Goal: Check status: Check status

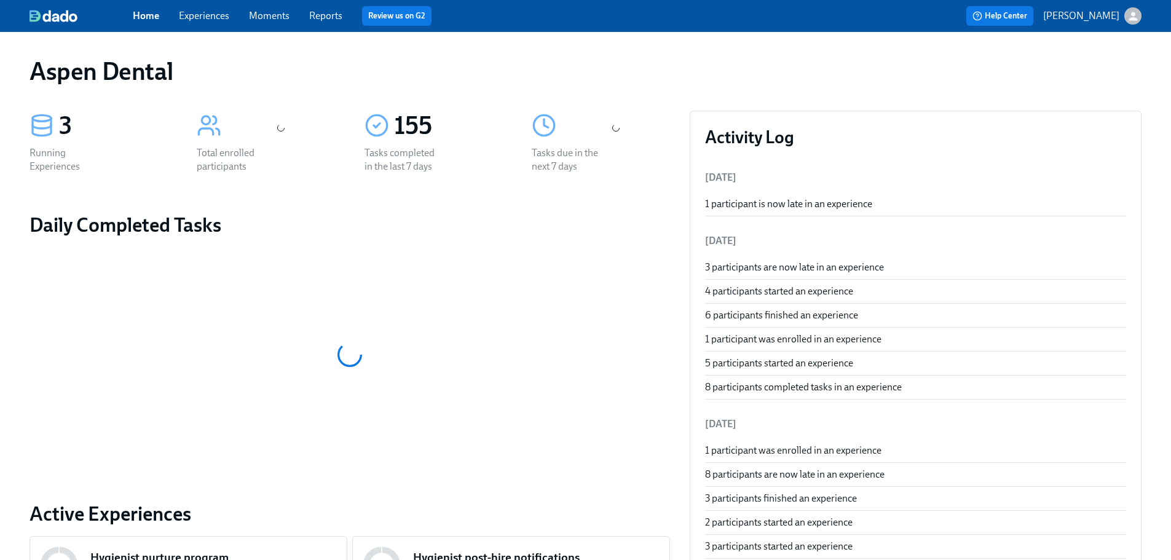
click at [331, 15] on link "Reports" at bounding box center [325, 16] width 33 height 12
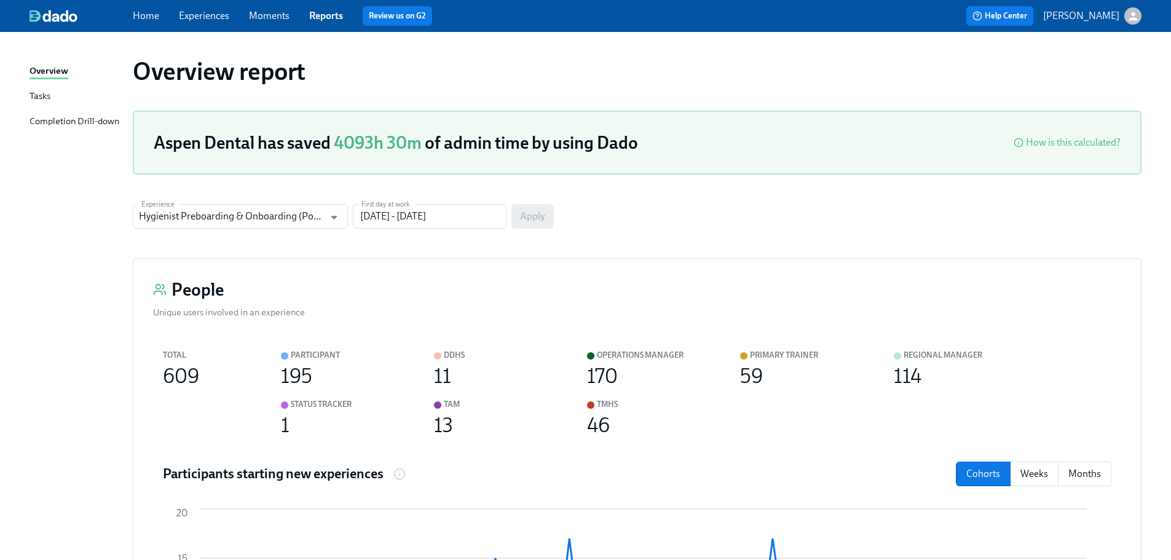
click at [80, 119] on div "Completion Drill-down" at bounding box center [74, 121] width 90 height 15
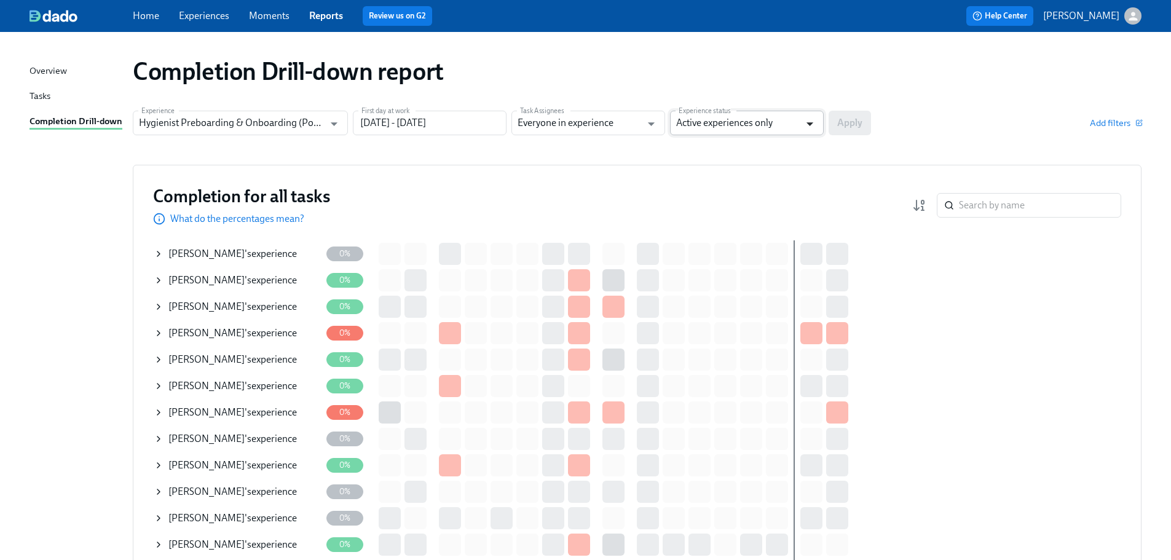
click at [811, 125] on icon "Open" at bounding box center [809, 124] width 17 height 17
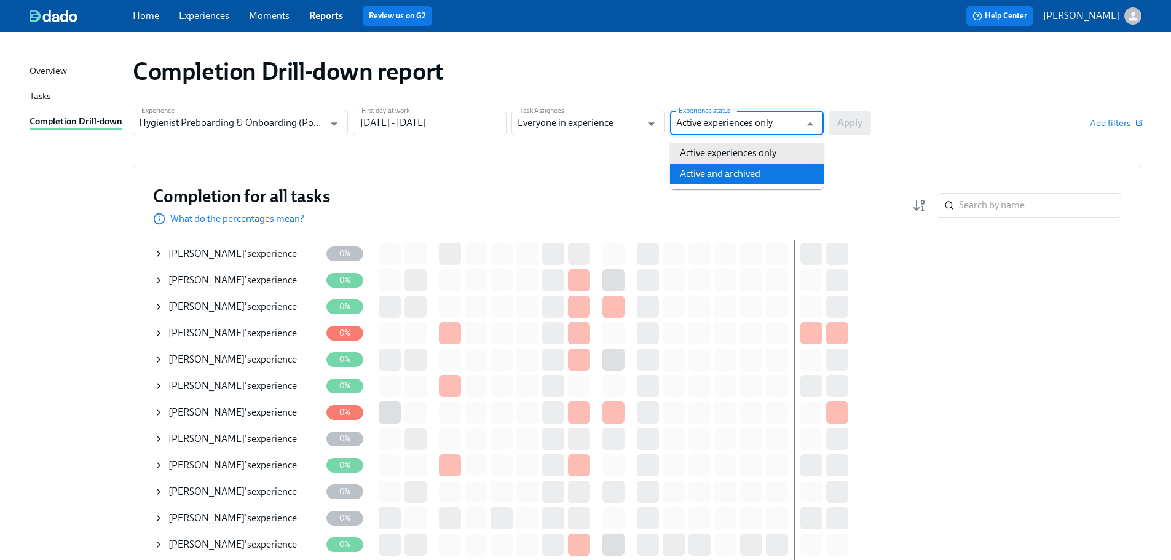
click at [756, 168] on li "Active and archived" at bounding box center [747, 173] width 154 height 21
type input "Active and archived"
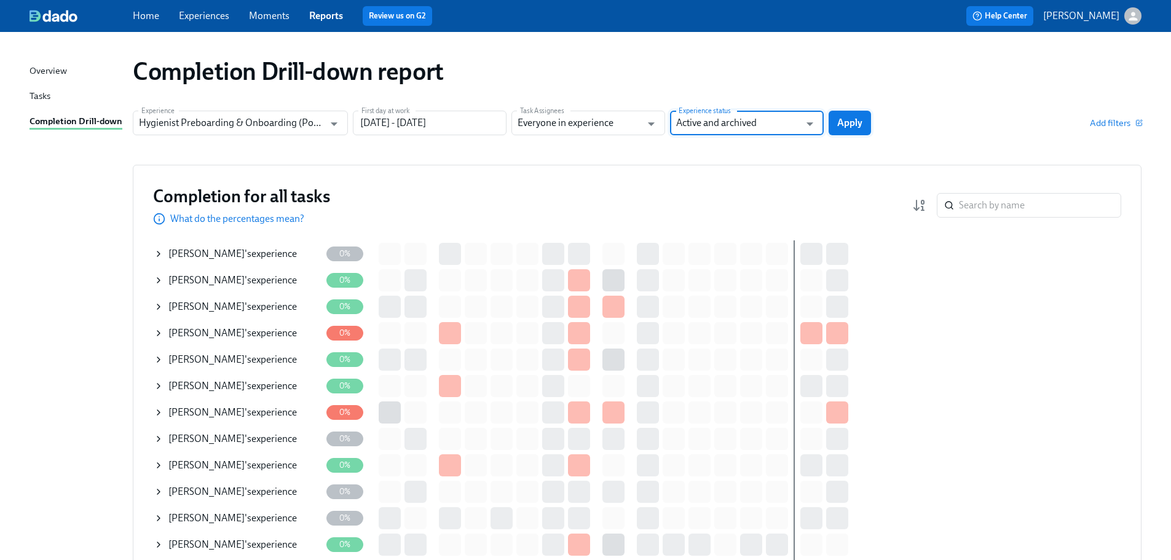
click at [858, 124] on span "Apply" at bounding box center [849, 123] width 25 height 12
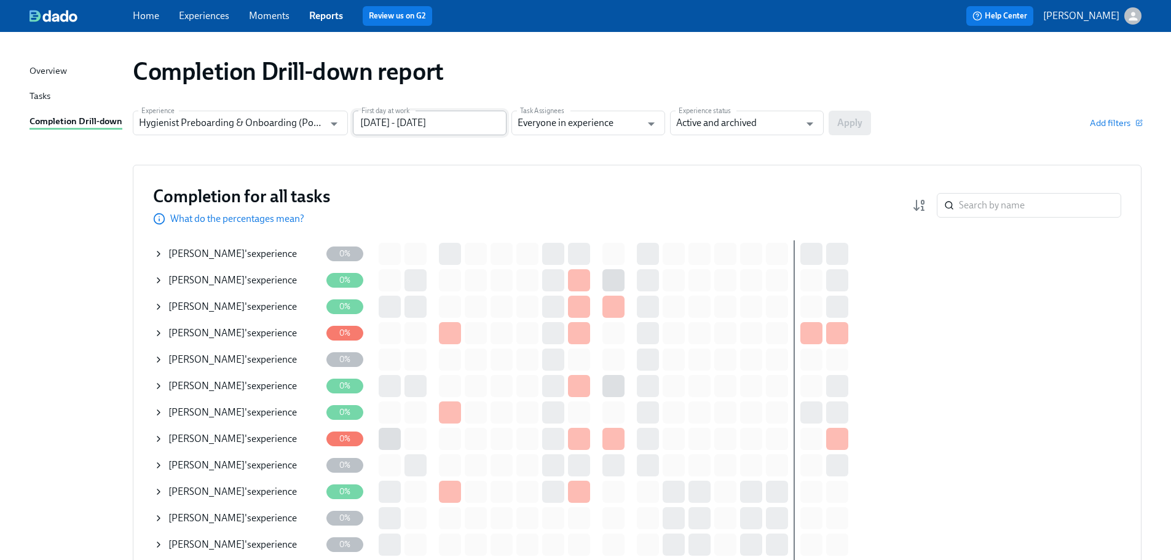
click at [479, 123] on input "[DATE] - [DATE]" at bounding box center [430, 123] width 154 height 25
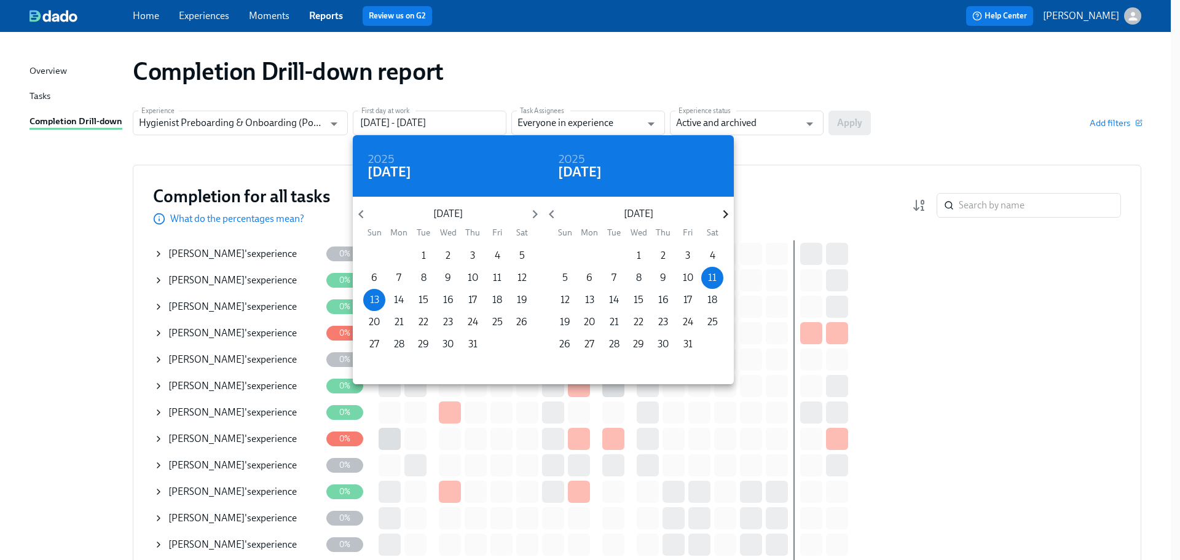
click at [721, 220] on icon "button" at bounding box center [725, 214] width 17 height 17
click at [567, 363] on p "30" at bounding box center [564, 366] width 11 height 14
type input "[DATE] - [DATE]"
click at [842, 130] on div at bounding box center [590, 280] width 1180 height 560
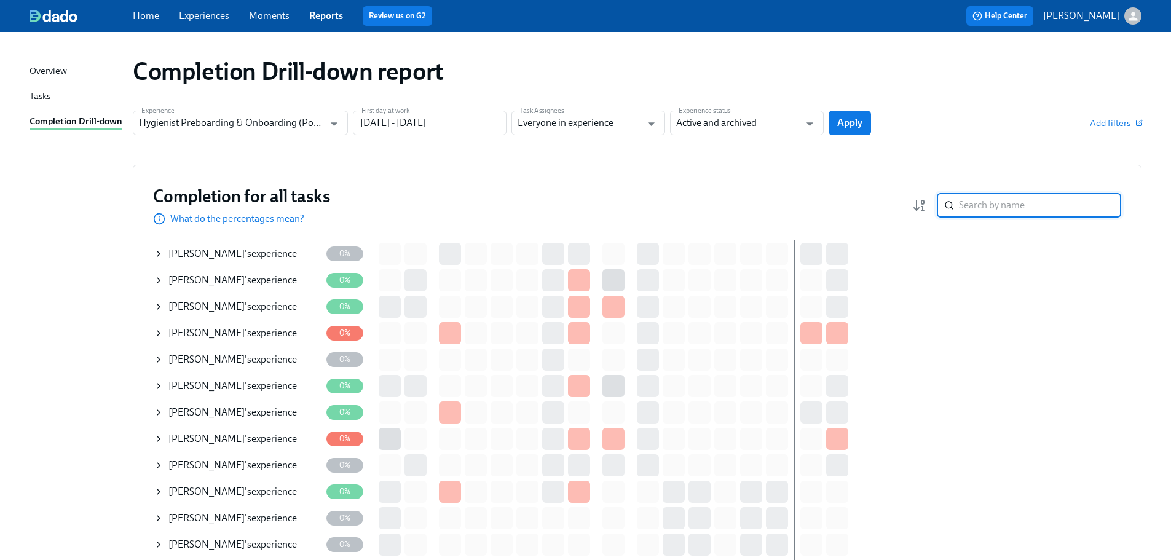
click at [992, 200] on input "search" at bounding box center [1040, 205] width 162 height 25
type input "buc"
type input "[DATE] - [DATE]"
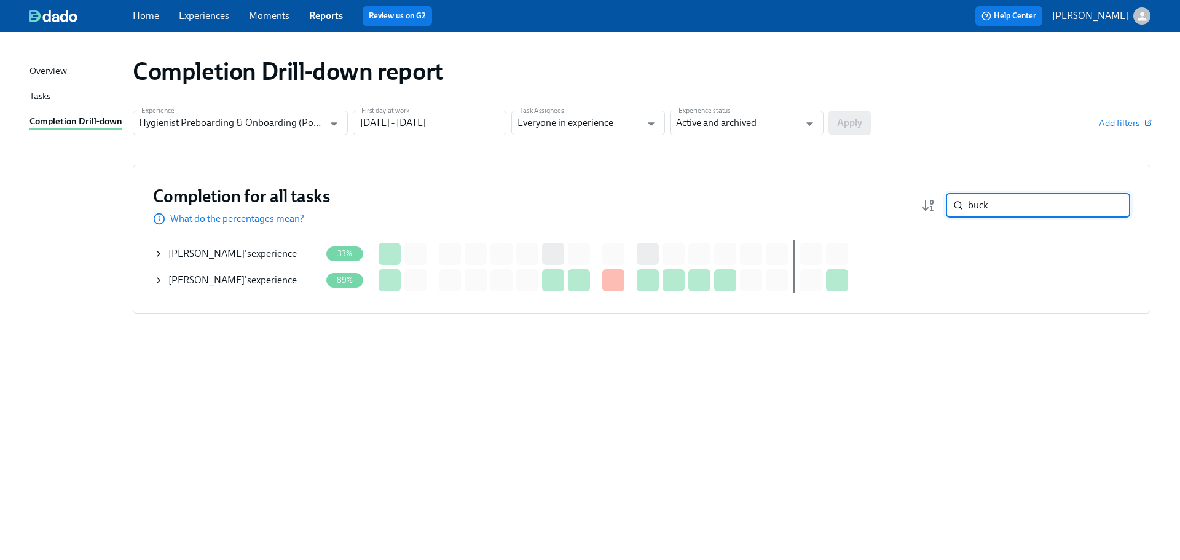
type input "buck"
click at [224, 278] on span "[PERSON_NAME]" at bounding box center [206, 280] width 76 height 12
